Goal: Transaction & Acquisition: Book appointment/travel/reservation

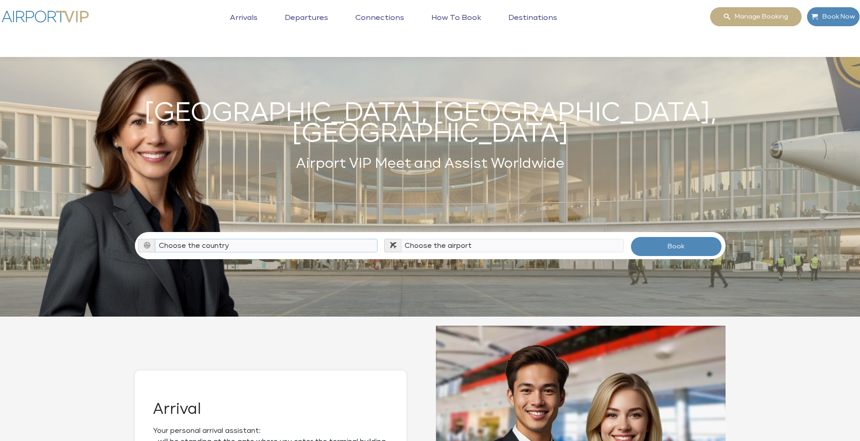
click at [281, 239] on select "Choose the country [GEOGRAPHIC_DATA] [GEOGRAPHIC_DATA] [GEOGRAPHIC_DATA] [GEOGR…" at bounding box center [266, 246] width 223 height 14
select select "HRV"
click at [155, 239] on select "Choose the country [GEOGRAPHIC_DATA] [GEOGRAPHIC_DATA] [GEOGRAPHIC_DATA] [GEOGR…" at bounding box center [266, 246] width 223 height 14
click at [445, 239] on select "Choose the [GEOGRAPHIC_DATA] (PUY / LDPL) [GEOGRAPHIC_DATA] (ZAD / LDZD) [GEOGR…" at bounding box center [512, 246] width 223 height 14
select select "ZAG"
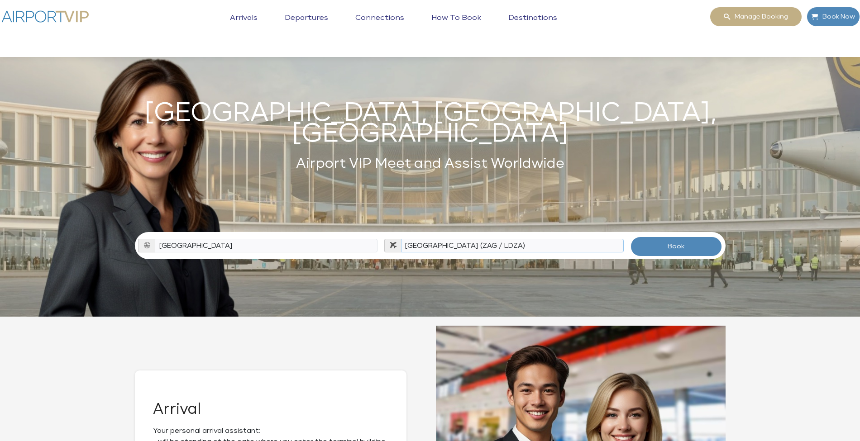
click at [401, 239] on select "Choose the [GEOGRAPHIC_DATA] (PUY / LDPL) [GEOGRAPHIC_DATA] (ZAD / LDZD) [GEOGR…" at bounding box center [512, 246] width 223 height 14
click at [672, 239] on button "Book" at bounding box center [676, 247] width 92 height 20
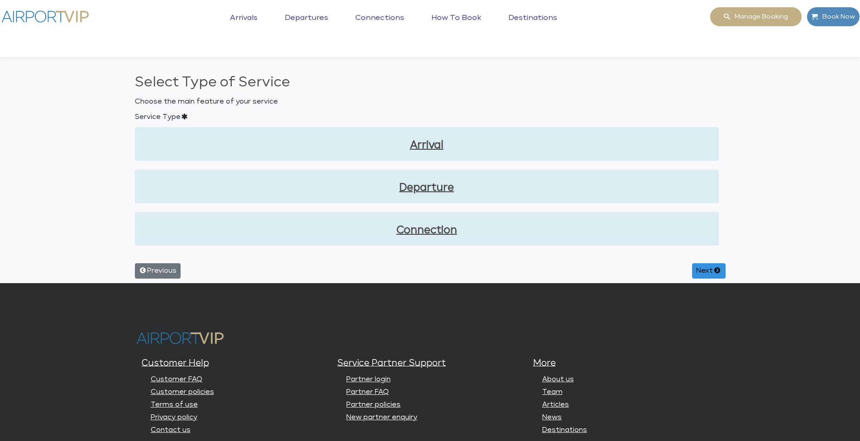
click at [432, 237] on div "Connection" at bounding box center [426, 229] width 583 height 33
click at [428, 233] on link "Connection" at bounding box center [426, 230] width 569 height 15
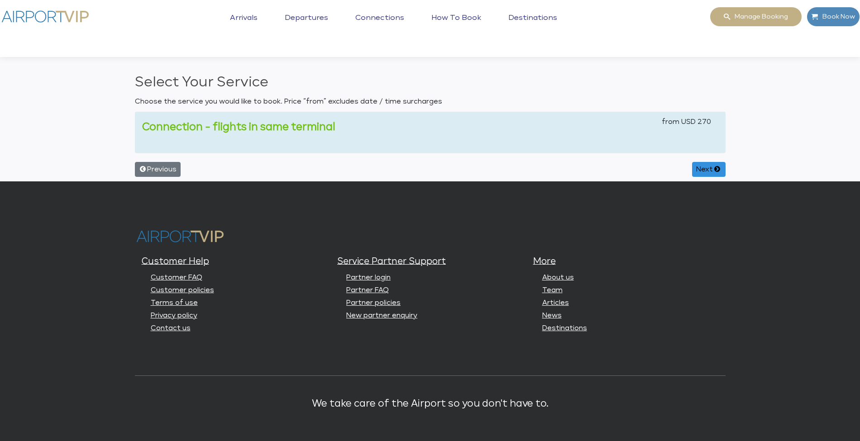
click at [285, 124] on link "Connection - flights in same terminal" at bounding box center [238, 127] width 193 height 10
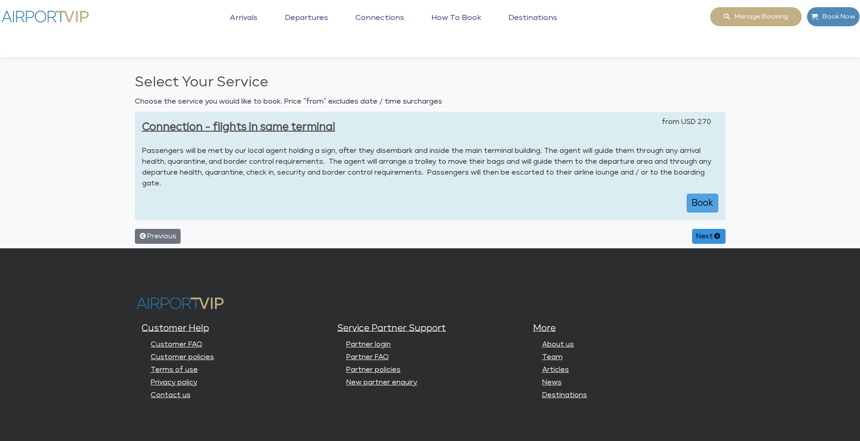
click at [698, 205] on button "Book" at bounding box center [702, 203] width 32 height 19
select select "1"
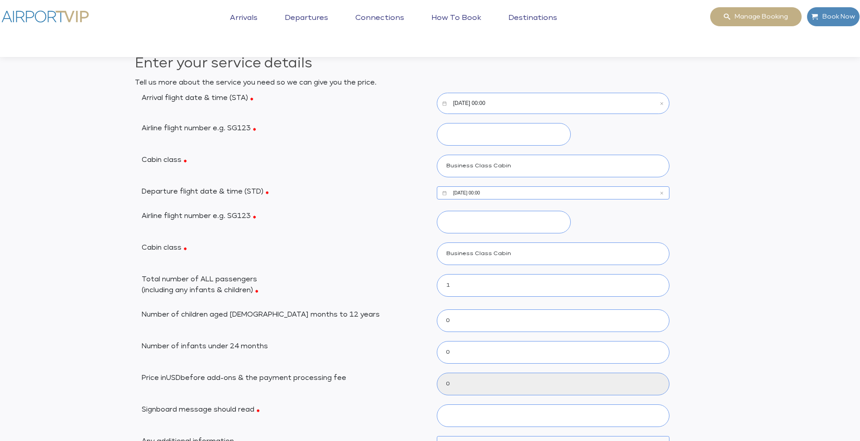
scroll to position [20, 0]
click at [469, 105] on input "10/15/2025, 00:00" at bounding box center [553, 102] width 233 height 21
click at [414, 218] on div "15" at bounding box center [414, 220] width 16 height 16
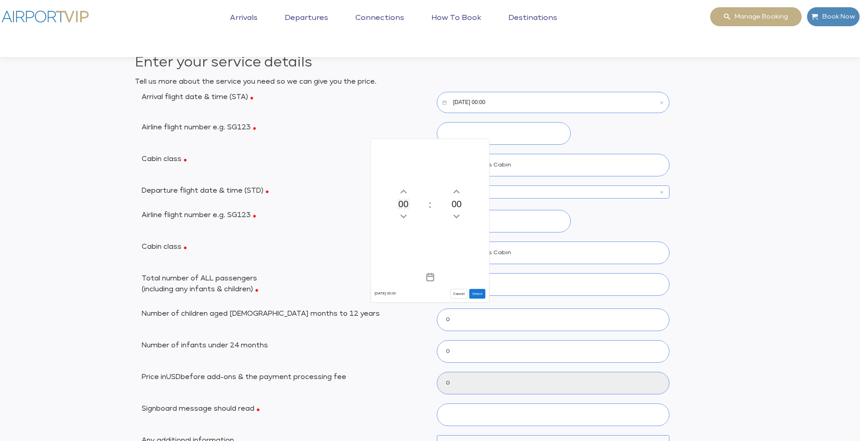
click at [407, 209] on button "00" at bounding box center [403, 204] width 13 height 10
click at [392, 206] on div "09" at bounding box center [390, 205] width 36 height 16
click at [477, 294] on button "Select" at bounding box center [477, 294] width 16 height 10
type input "10/15/2025, 09:00"
type input "270"
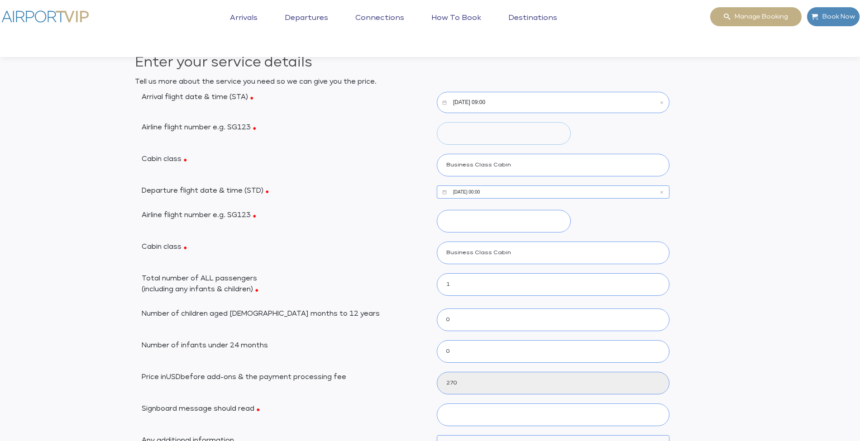
click at [459, 136] on input "Airline flight number e.g. SG123" at bounding box center [504, 133] width 134 height 23
type input "qw123"
click at [467, 192] on input "10/15/2025, 00:00" at bounding box center [553, 192] width 233 height 13
click at [411, 218] on div "15" at bounding box center [414, 220] width 16 height 16
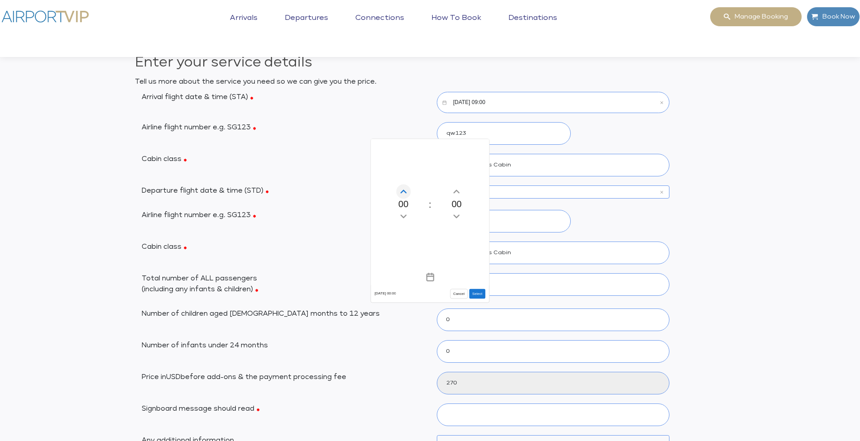
click at [401, 192] on icon "Increment hours" at bounding box center [403, 191] width 6 height 3
click at [406, 194] on icon "Increment hours" at bounding box center [403, 192] width 10 height 14
click at [406, 192] on icon "Increment hours" at bounding box center [403, 191] width 6 height 3
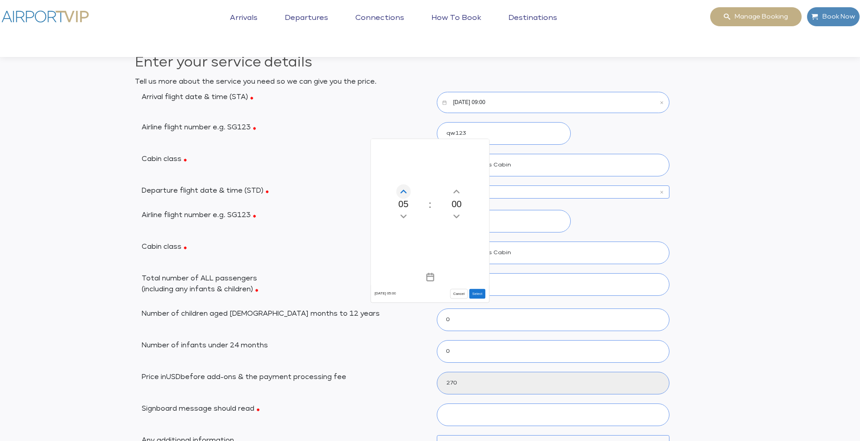
click at [406, 192] on icon "Increment hours" at bounding box center [403, 191] width 6 height 3
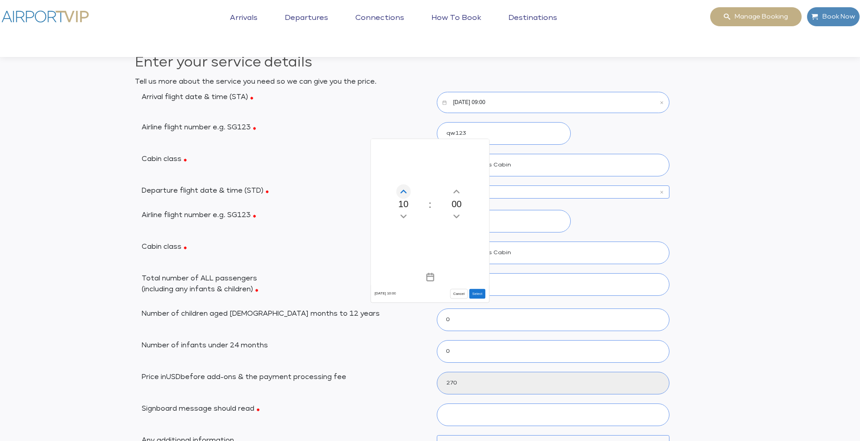
click at [406, 192] on icon "Increment hours" at bounding box center [403, 191] width 6 height 3
click at [476, 292] on button "Select" at bounding box center [477, 294] width 16 height 10
type input "10/15/2025, 11:00"
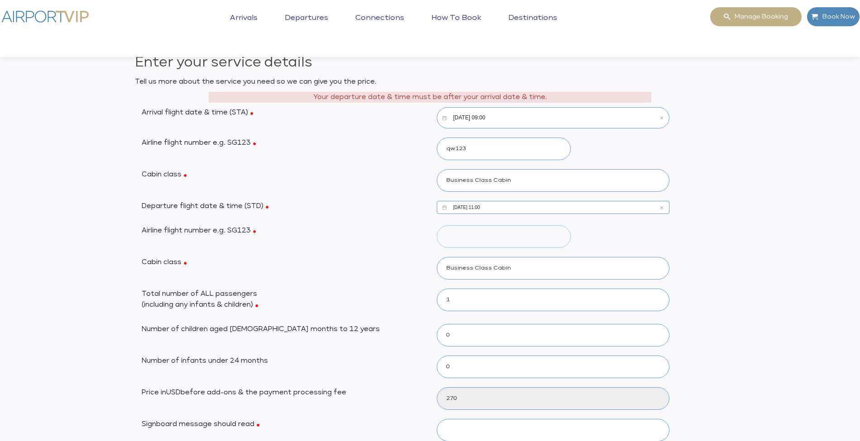
click at [472, 237] on input "Airline flight number e.g. SG123" at bounding box center [504, 236] width 134 height 23
type input "qw345"
click at [778, 241] on div "Enter your service details Tell us more about the service you need so we can gi…" at bounding box center [430, 313] width 860 height 522
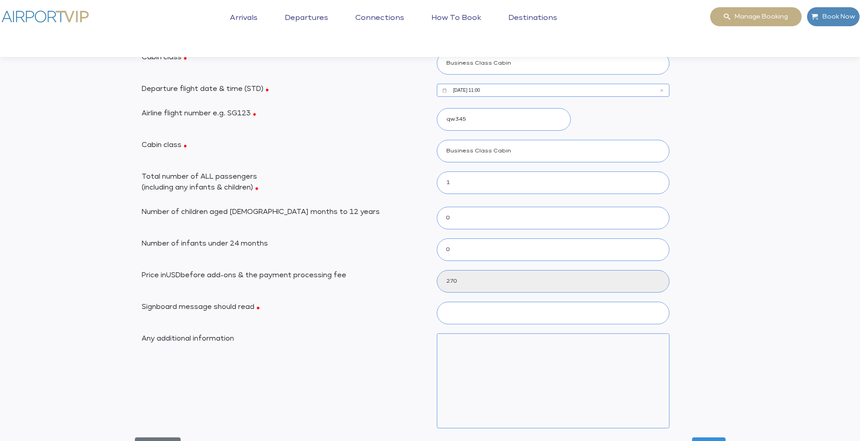
scroll to position [138, 0]
click at [656, 182] on select "0 1 2 3 4 5 6" at bounding box center [553, 181] width 233 height 23
select select "6"
click at [437, 170] on select "0 1 2 3 4 5 6" at bounding box center [553, 181] width 233 height 23
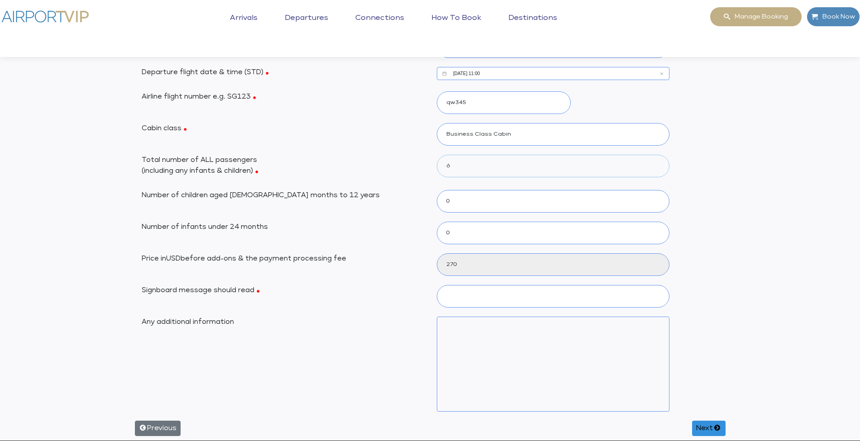
scroll to position [123, 0]
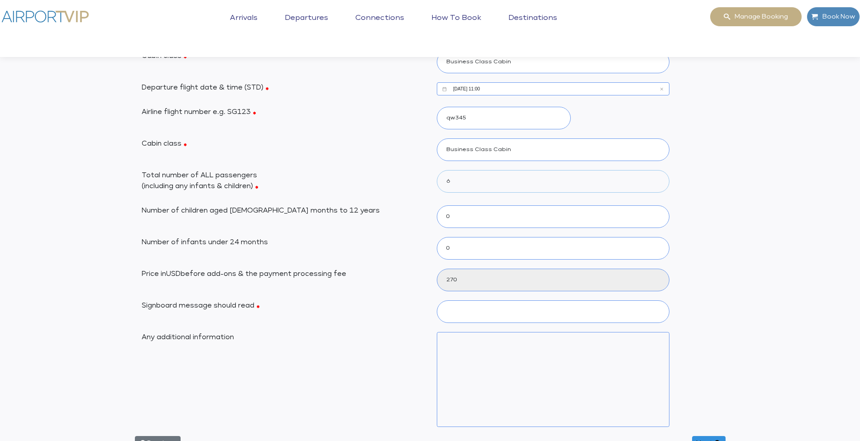
type input "5"
click at [467, 281] on input "5" at bounding box center [553, 280] width 233 height 23
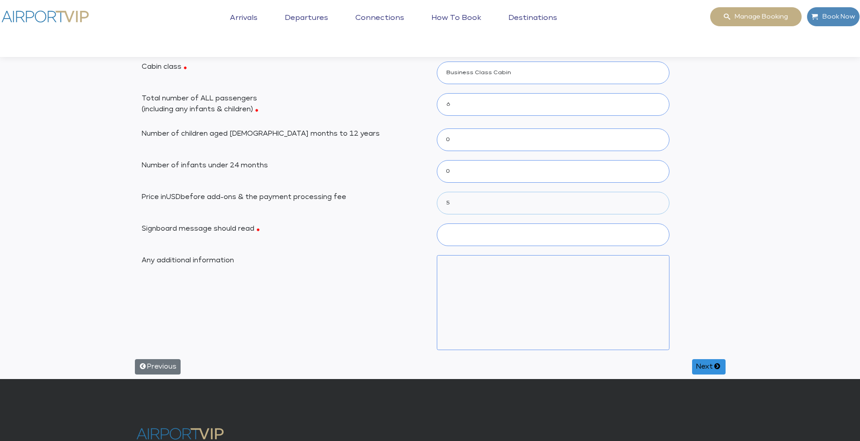
scroll to position [204, 0]
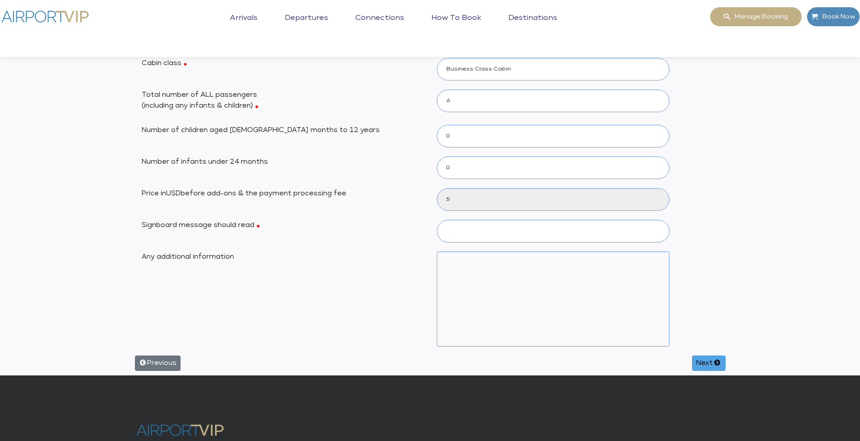
click at [701, 362] on button "Next" at bounding box center [708, 363] width 33 height 15
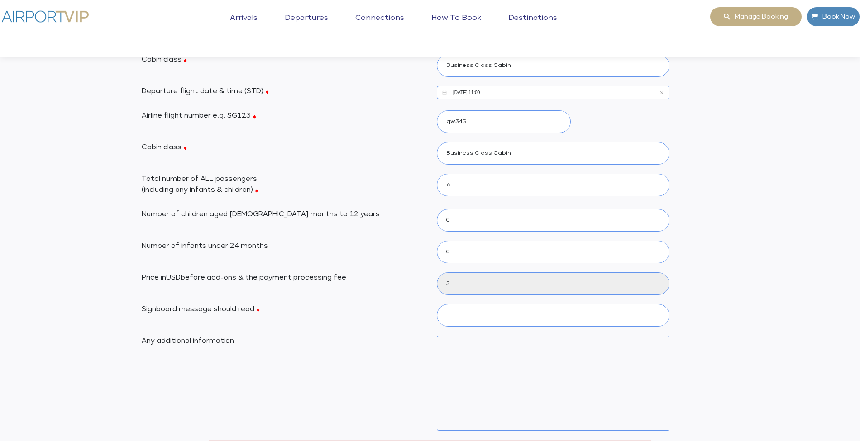
scroll to position [124, 0]
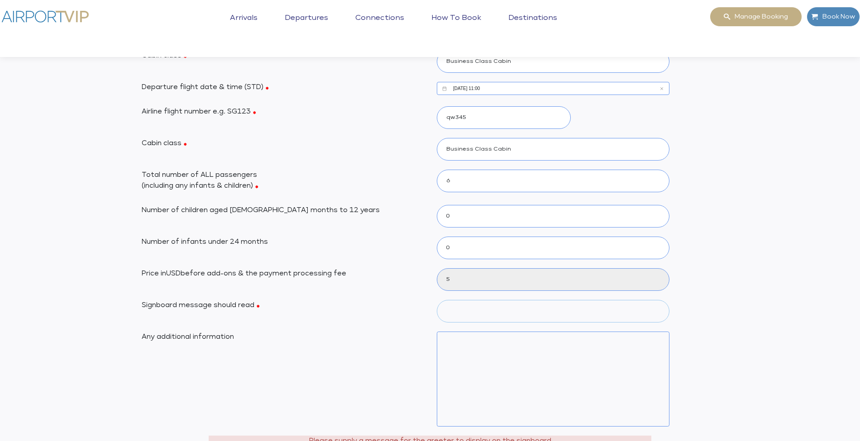
click at [459, 306] on input "Signboard message should read" at bounding box center [553, 311] width 233 height 23
type input "wertwertwert"
click at [463, 345] on textarea "Any additional information" at bounding box center [553, 379] width 233 height 95
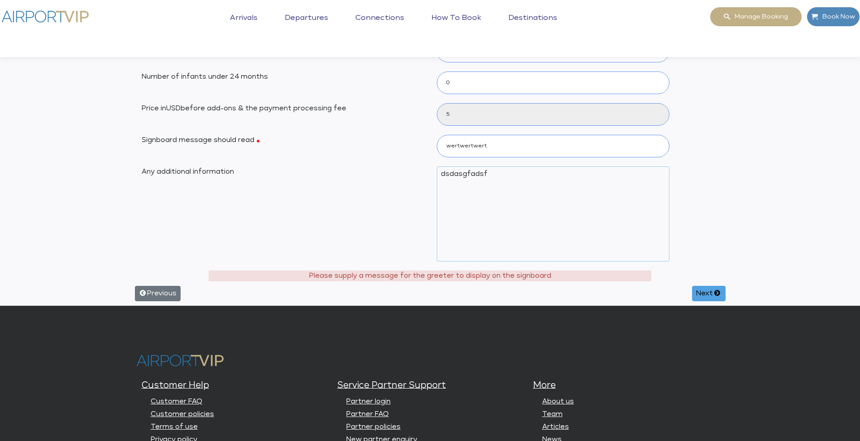
type textarea "dsdasgfadsf"
click at [702, 288] on button "Next" at bounding box center [708, 293] width 33 height 15
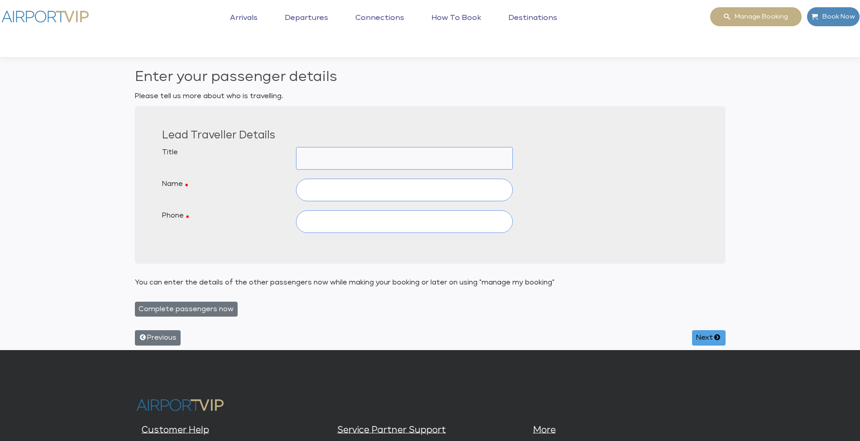
scroll to position [0, 0]
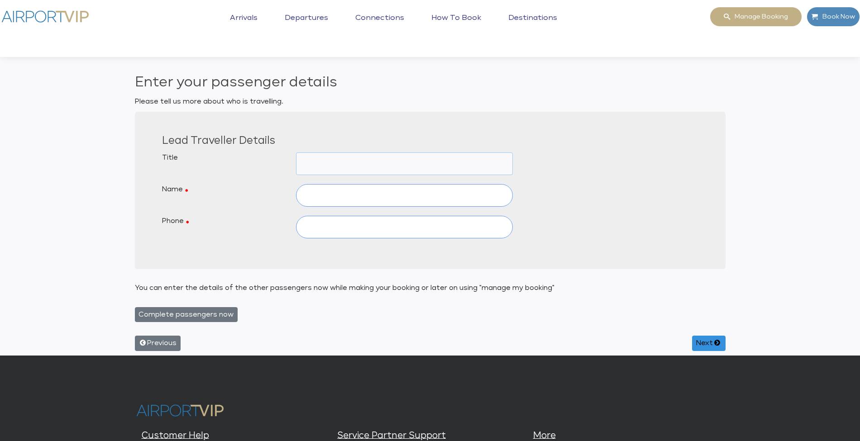
click at [330, 164] on select "Mr Mrs Dr Inf M/S Ms Sheika Shk Prof -" at bounding box center [404, 164] width 217 height 23
select select "MR"
click at [296, 153] on select "Mr Mrs Dr Inf M/S Ms Sheika Shk Prof -" at bounding box center [404, 164] width 217 height 23
click at [313, 190] on input "text" at bounding box center [404, 195] width 217 height 23
type input "Boss"
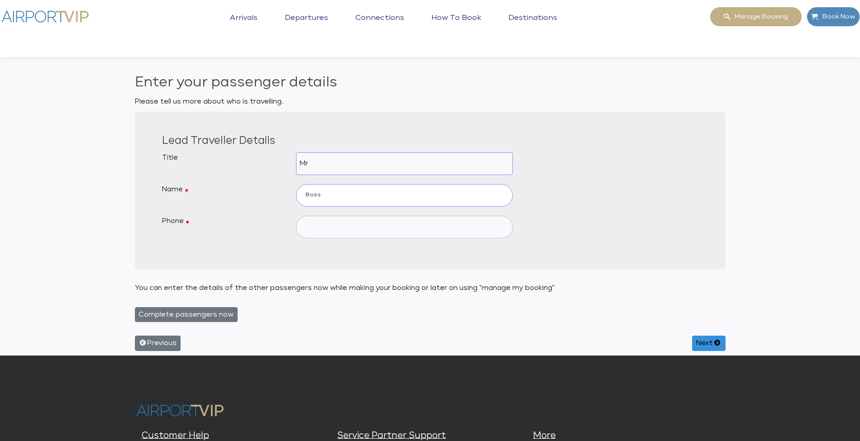
click at [316, 225] on input "text" at bounding box center [404, 227] width 217 height 23
type input "234523452345"
click at [698, 337] on button "Next" at bounding box center [708, 343] width 33 height 15
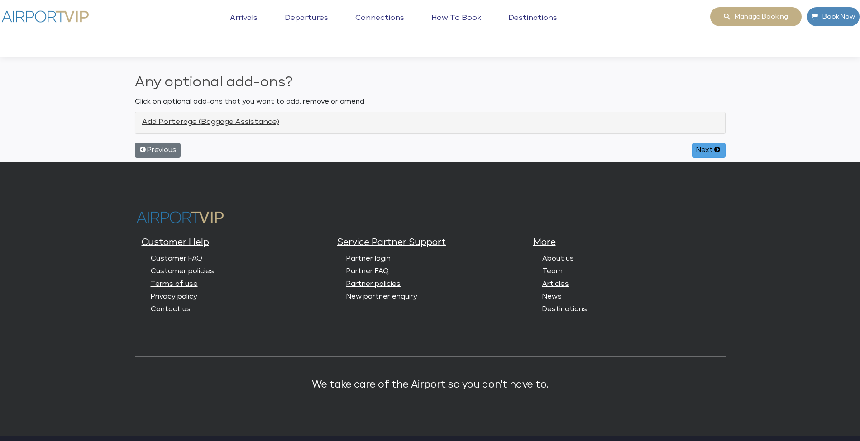
click at [707, 147] on button "Next" at bounding box center [708, 150] width 33 height 15
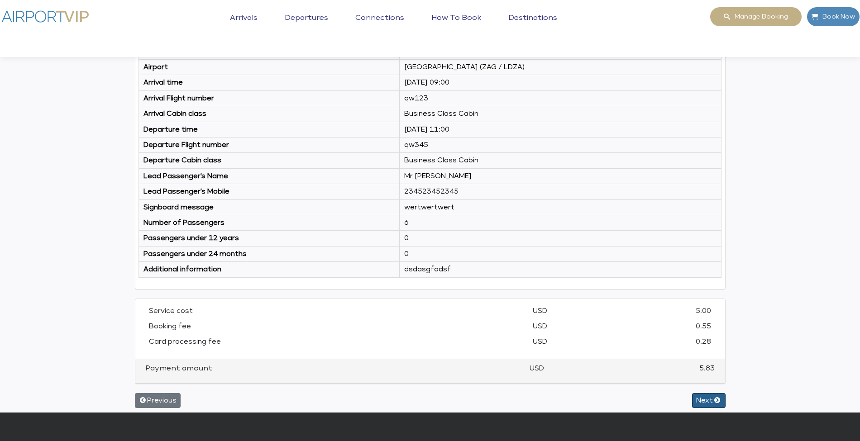
scroll to position [118, 0]
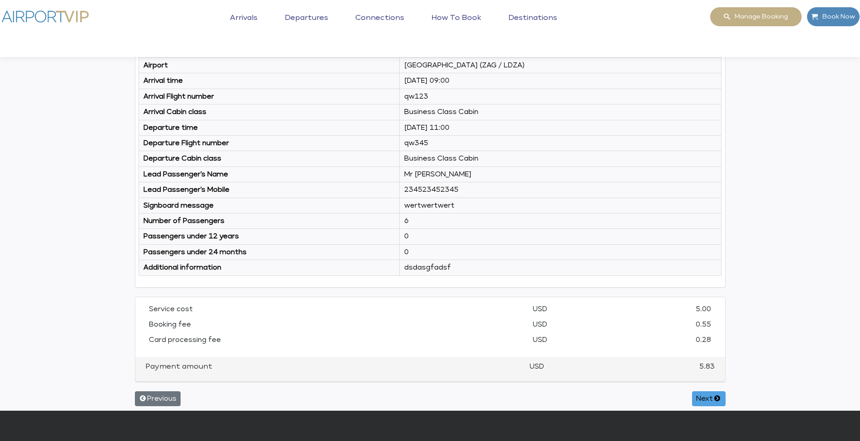
click at [700, 392] on button "Next" at bounding box center [708, 398] width 33 height 15
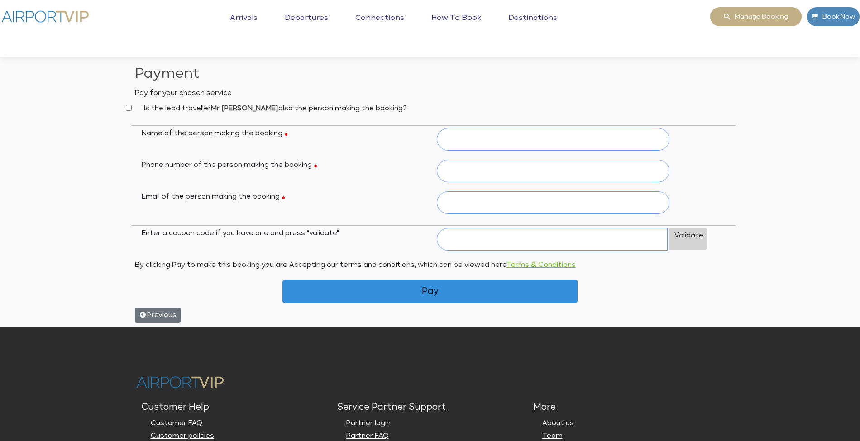
scroll to position [0, 0]
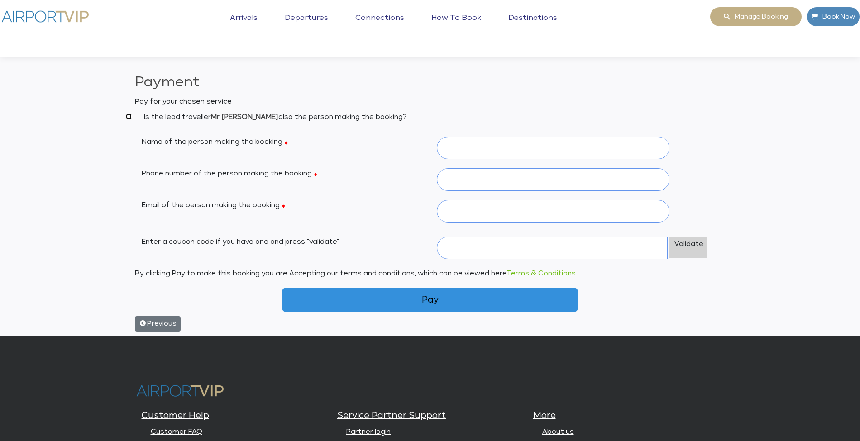
click at [129, 118] on input "Is the lead traveller Mr Boss also the person making the booking?" at bounding box center [129, 117] width 6 height 6
checkbox input "true"
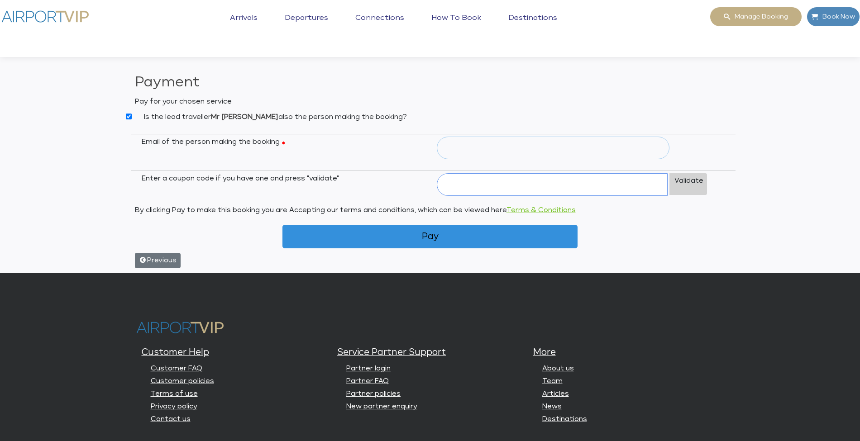
click at [480, 153] on input "Email of the person making the booking" at bounding box center [553, 148] width 233 height 23
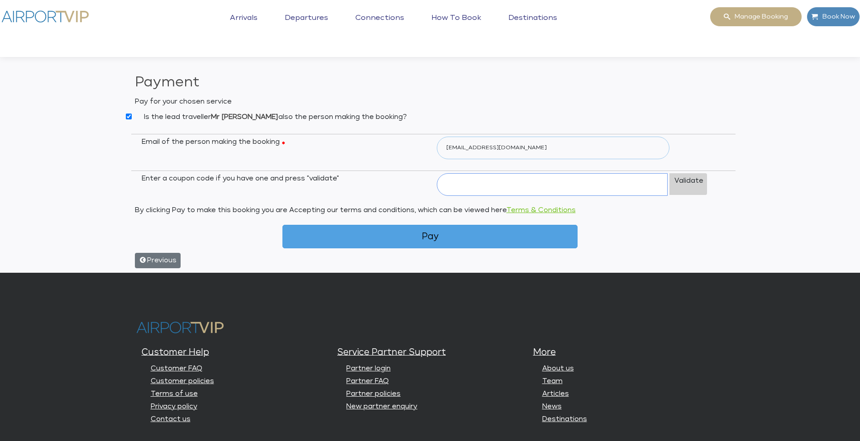
type input "chaspoll@gmail.com"
click at [434, 234] on button "Pay" at bounding box center [430, 237] width 296 height 24
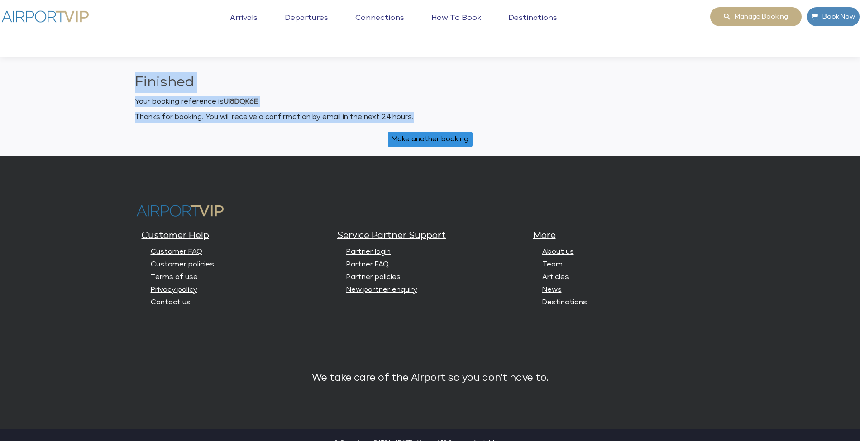
drag, startPoint x: 135, startPoint y: 82, endPoint x: 447, endPoint y: 120, distance: 314.6
click at [447, 120] on div "Finished Your booking reference is UI8DQK6E Thanks for booking. You will receiv…" at bounding box center [430, 97] width 591 height 50
click at [529, 119] on p "Thanks for booking. You will receive a confirmation by email in the next 24 hou…" at bounding box center [430, 117] width 591 height 11
click at [762, 14] on span "Manage booking" at bounding box center [759, 16] width 58 height 19
